Goal: Task Accomplishment & Management: Use online tool/utility

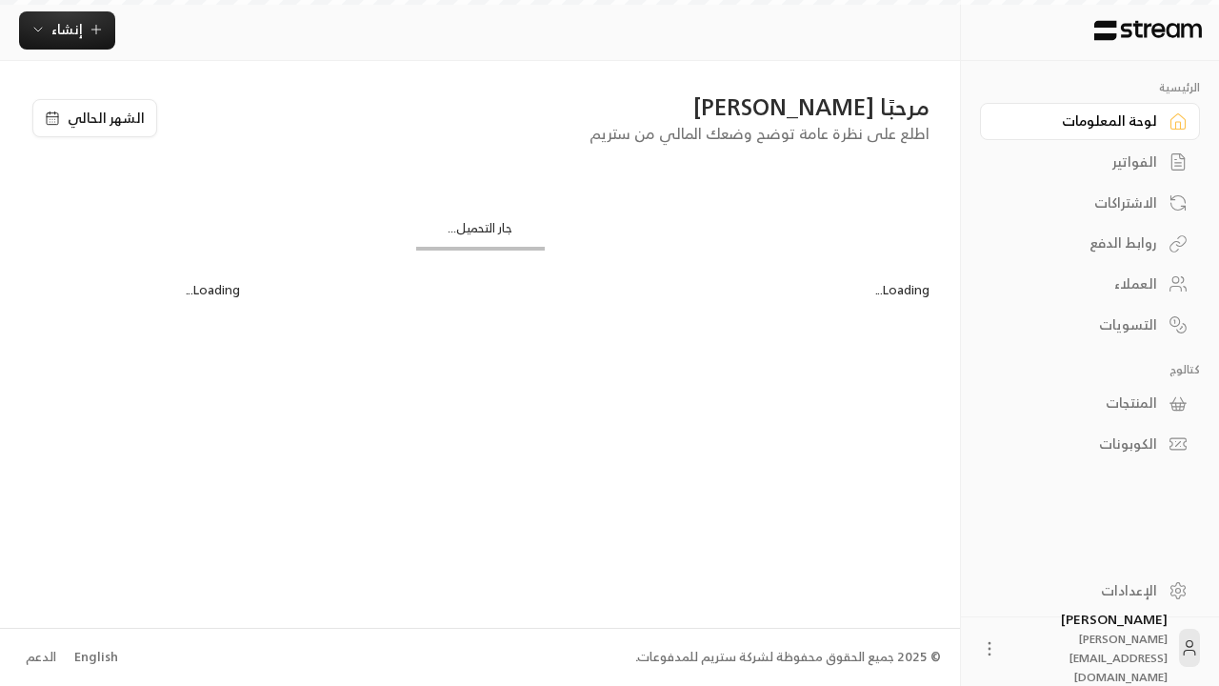
click at [93, 656] on div "English" at bounding box center [96, 657] width 44 height 19
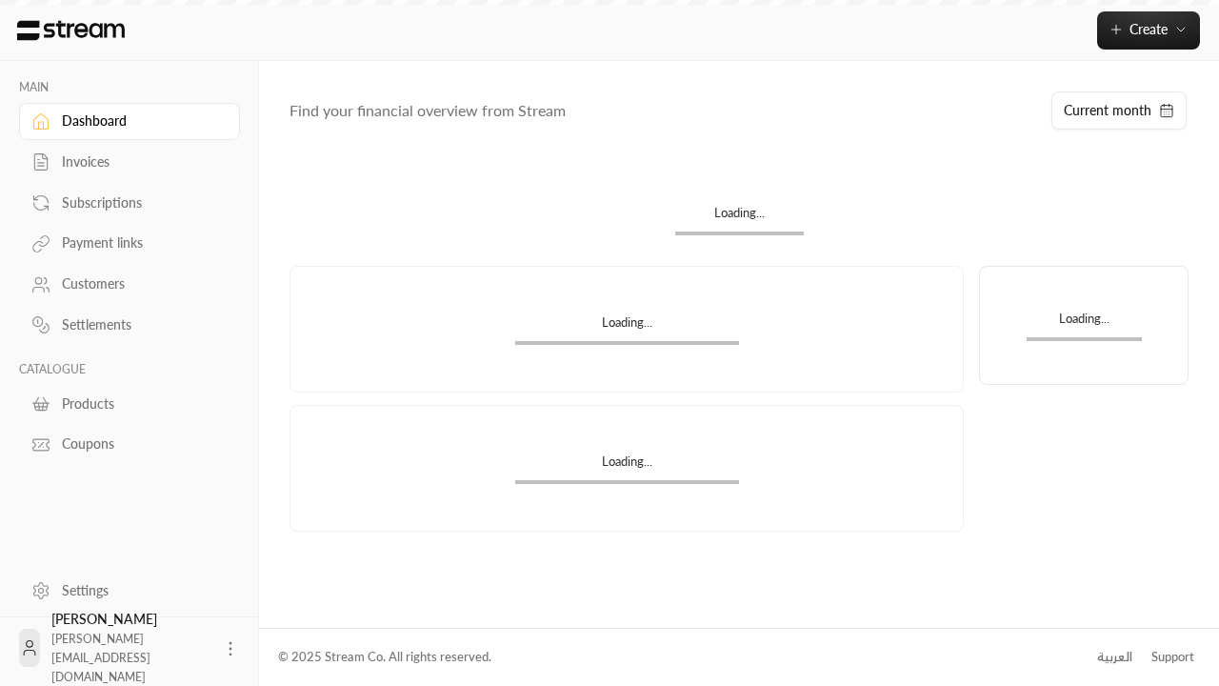
click at [127, 403] on div "Products" at bounding box center [139, 403] width 154 height 19
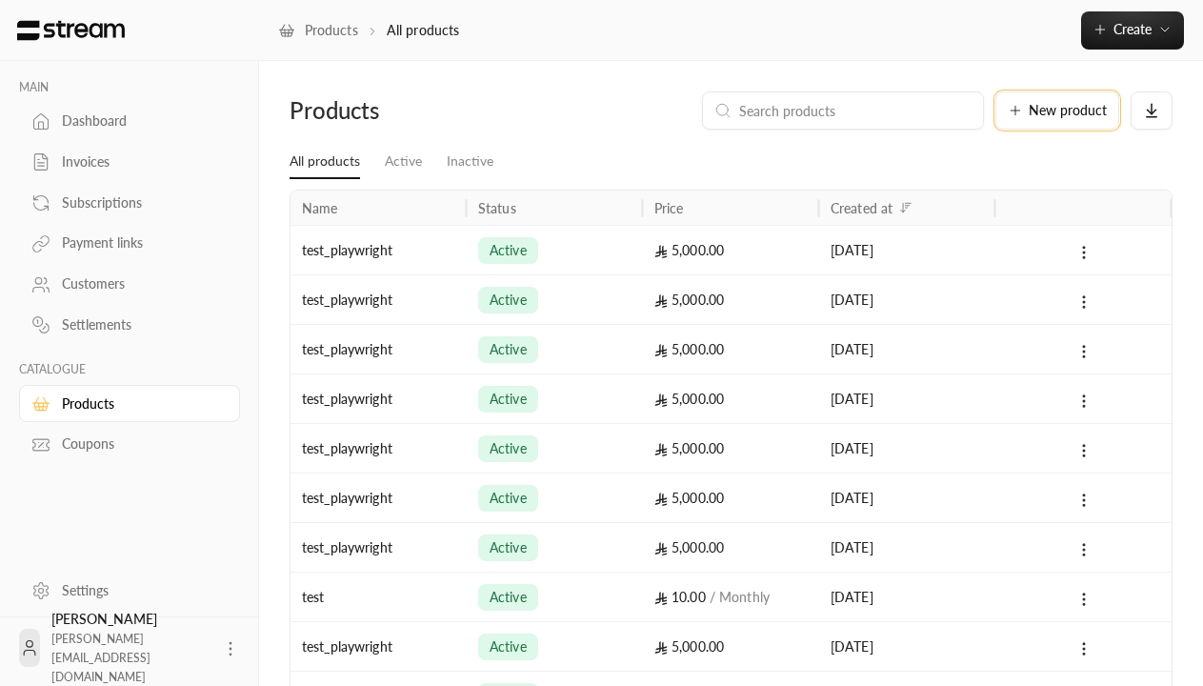
click at [1057, 110] on span "New product" at bounding box center [1068, 110] width 78 height 13
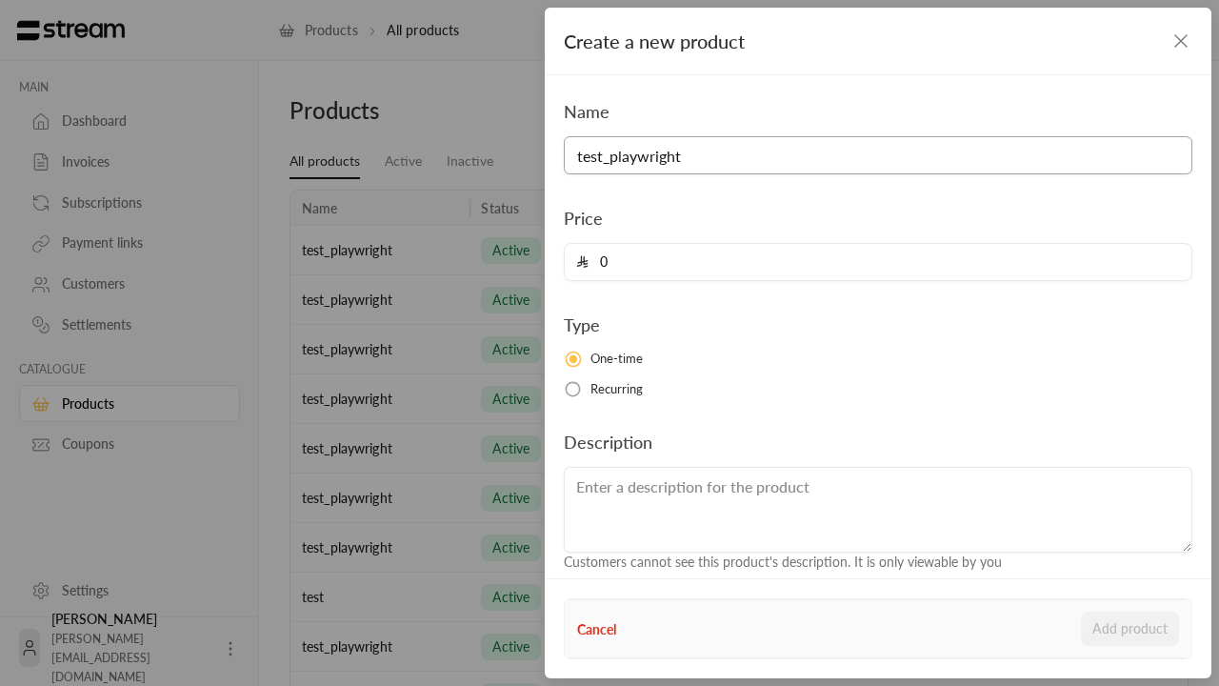
type input "test_playwright"
type input "5000"
click at [1131, 629] on button "Add product" at bounding box center [1130, 629] width 98 height 34
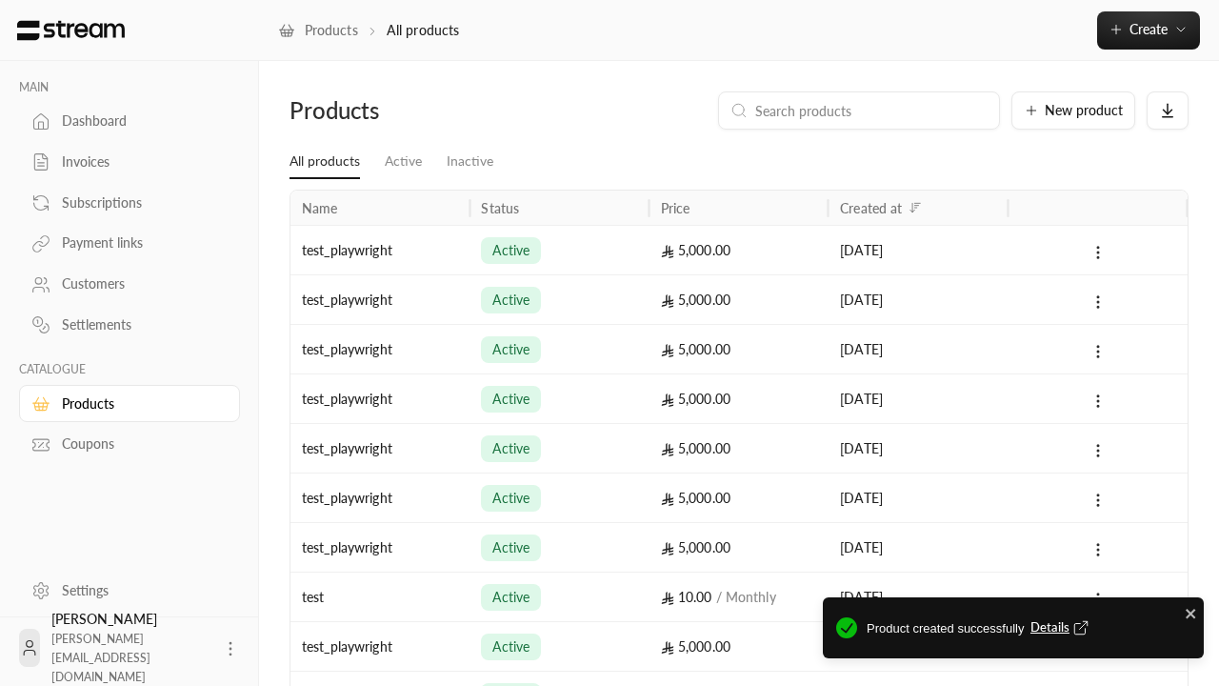
type input "0"
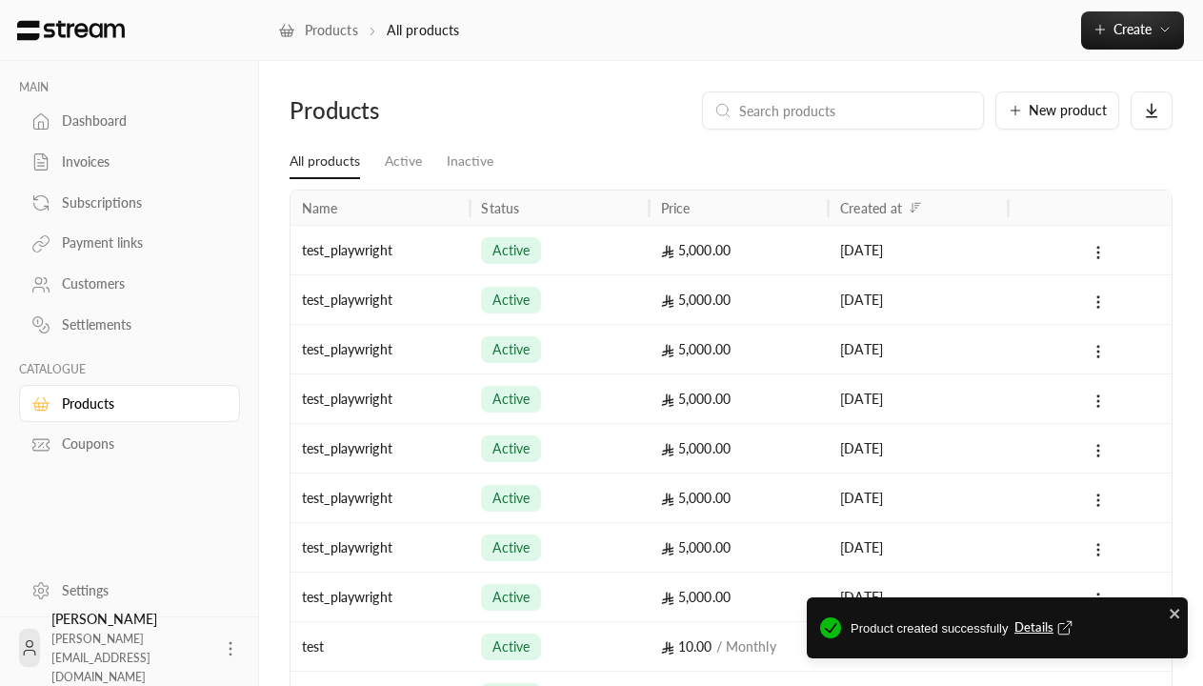
click at [1045, 628] on span "Details" at bounding box center [1045, 627] width 63 height 19
